Goal: Information Seeking & Learning: Learn about a topic

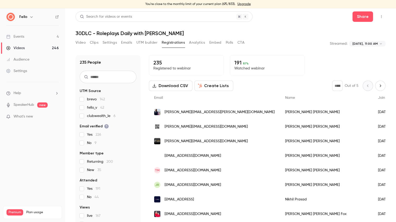
click at [20, 35] on div "Events" at bounding box center [15, 36] width 18 height 5
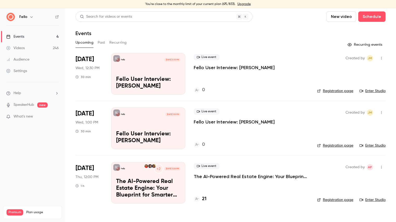
click at [103, 46] on button "Past" at bounding box center [102, 43] width 8 height 8
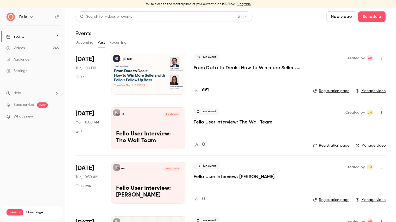
click at [227, 70] on p "From Data to Deals: How to Win more Sellers with [PERSON_NAME] + Follow Up Boss" at bounding box center [249, 68] width 111 height 6
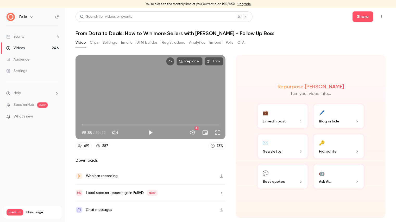
click at [94, 43] on button "Clips" at bounding box center [94, 43] width 9 height 8
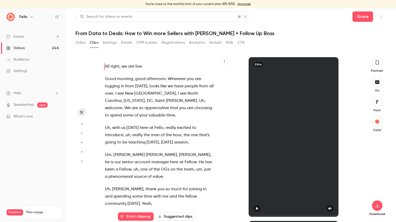
scroll to position [4, 0]
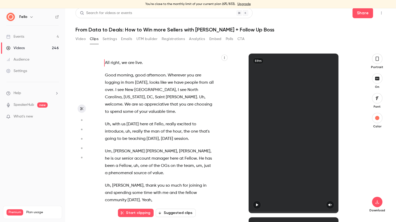
click at [112, 39] on button "Settings" at bounding box center [110, 39] width 14 height 8
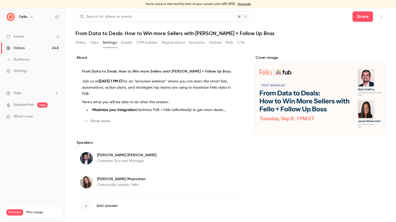
click at [95, 42] on button "Clips" at bounding box center [94, 43] width 9 height 8
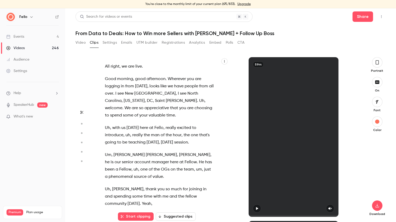
click at [83, 41] on button "Video" at bounding box center [81, 43] width 10 height 8
